Goal: Task Accomplishment & Management: Manage account settings

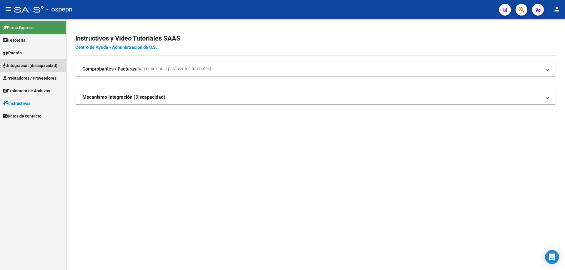
click at [24, 64] on span "Integración (discapacidad)" at bounding box center [30, 65] width 54 height 6
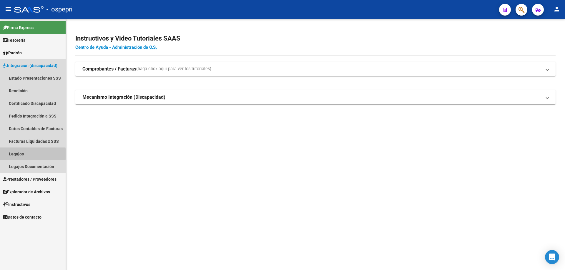
click at [16, 154] on link "Legajos" at bounding box center [33, 154] width 66 height 13
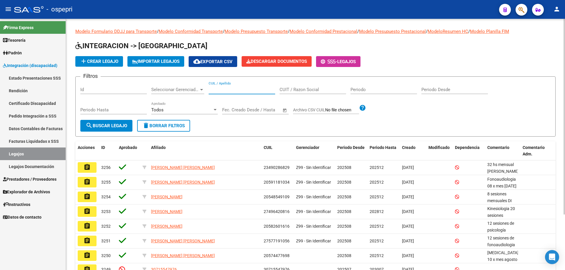
click at [216, 89] on input "CUIL / Apellido" at bounding box center [242, 89] width 66 height 5
type input "59118103"
click at [112, 124] on span "search Buscar Legajo" at bounding box center [106, 125] width 41 height 5
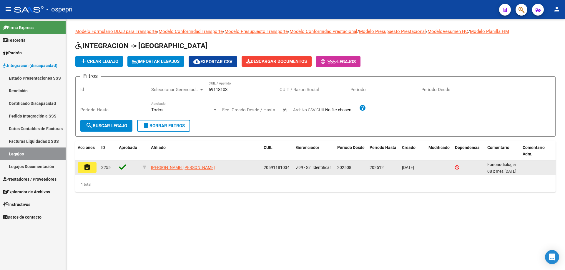
click at [94, 169] on button "assignment" at bounding box center [87, 167] width 19 height 11
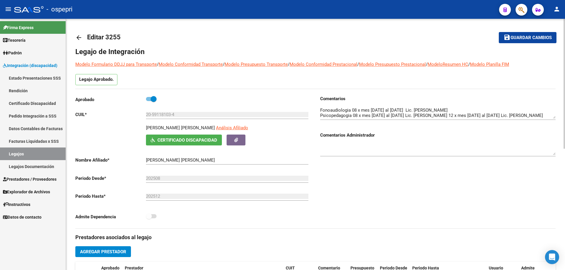
click at [357, 109] on textarea at bounding box center [437, 113] width 235 height 12
type textarea "Fonoaudiologia 12 x mes [DATE] al [DATE] Lic. [PERSON_NAME] Psicopedagogia 08 x…"
click at [527, 36] on span "Guardar cambios" at bounding box center [531, 37] width 41 height 5
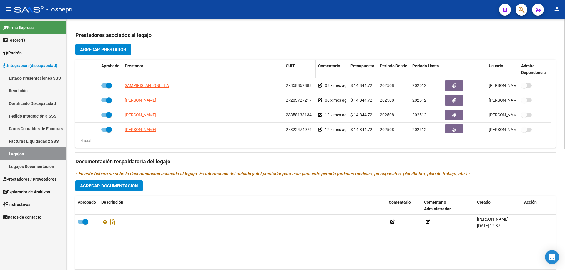
scroll to position [235, 0]
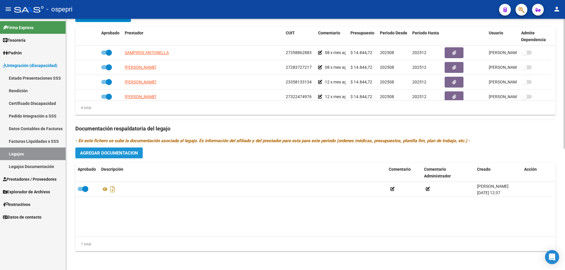
click at [125, 154] on span "Agregar Documentacion" at bounding box center [109, 153] width 58 height 5
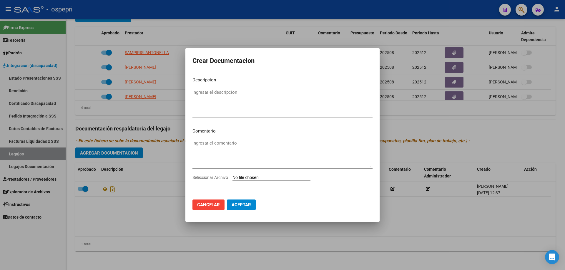
type input "C:\fakepath\20250819105251620.pdf"
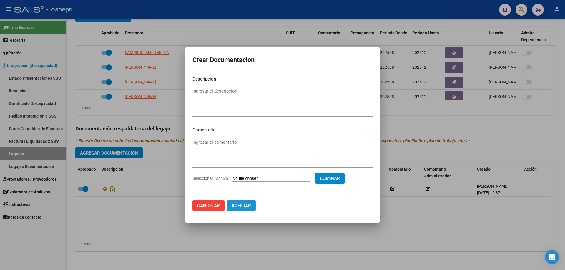
click at [241, 205] on span "Aceptar" at bounding box center [241, 205] width 19 height 5
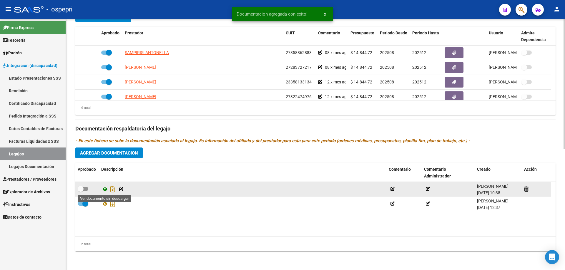
click at [104, 190] on icon at bounding box center [105, 189] width 8 height 7
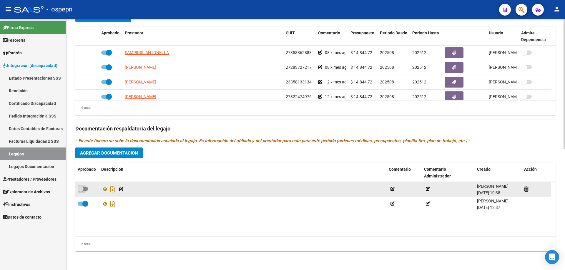
click at [84, 190] on span at bounding box center [83, 189] width 11 height 4
click at [81, 191] on input "checkbox" at bounding box center [80, 191] width 0 height 0
checkbox input "true"
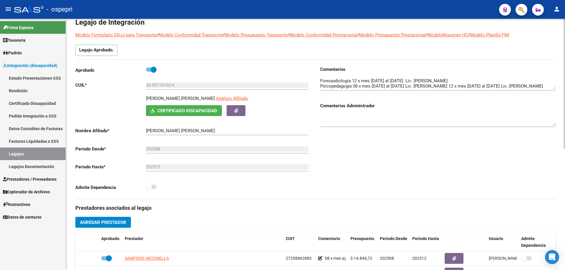
scroll to position [0, 0]
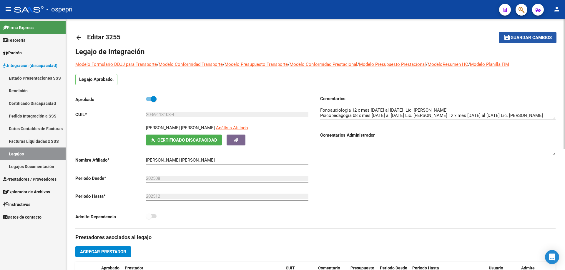
click at [524, 36] on span "Guardar cambios" at bounding box center [531, 37] width 41 height 5
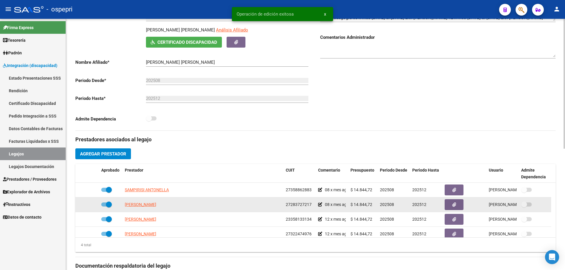
scroll to position [118, 0]
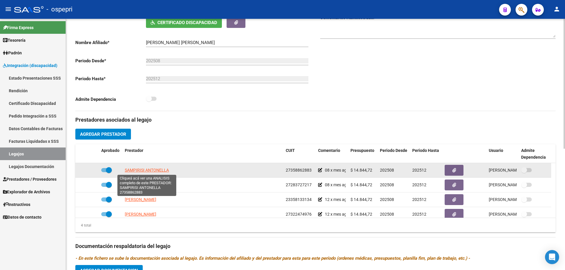
click at [142, 169] on span "SAMPIRISI ANTONELLA" at bounding box center [147, 170] width 44 height 5
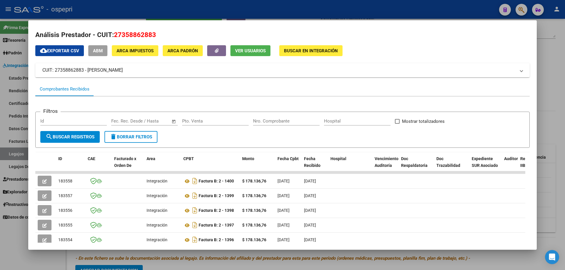
scroll to position [0, 0]
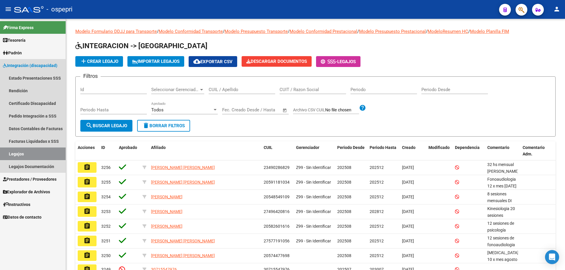
click at [20, 154] on link "Legajos" at bounding box center [33, 154] width 66 height 13
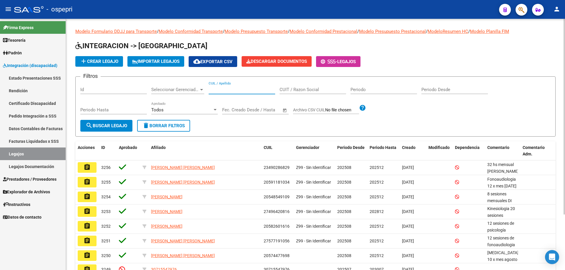
click at [217, 89] on input "CUIL / Apellido" at bounding box center [242, 89] width 66 height 5
paste input "54491474"
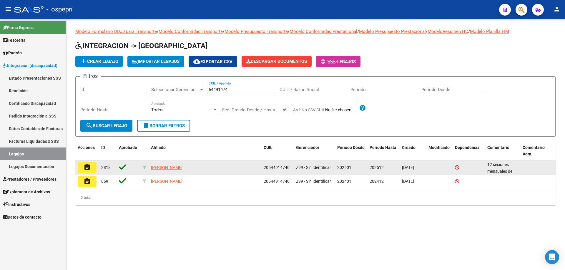
type input "54491474"
click at [96, 167] on button "assignment" at bounding box center [87, 167] width 19 height 11
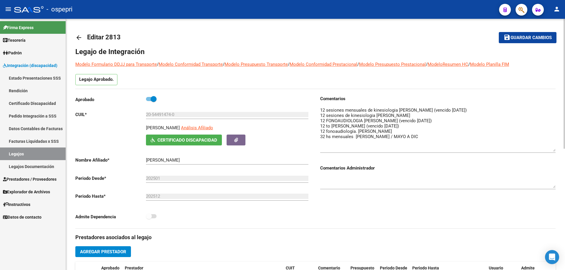
drag, startPoint x: 553, startPoint y: 114, endPoint x: 557, endPoint y: 147, distance: 33.1
click at [557, 147] on div "arrow_back Editar 2813 save Guardar cambios Legajo de Integración Modelo Formul…" at bounding box center [315, 262] width 499 height 487
click at [330, 126] on textarea at bounding box center [437, 129] width 235 height 45
click at [417, 136] on textarea at bounding box center [437, 129] width 235 height 45
type textarea "12 sesiones mensuales de kinesiologia [PERSON_NAME] (vencido [DATE]) 12 sesione…"
